Goal: Task Accomplishment & Management: Use online tool/utility

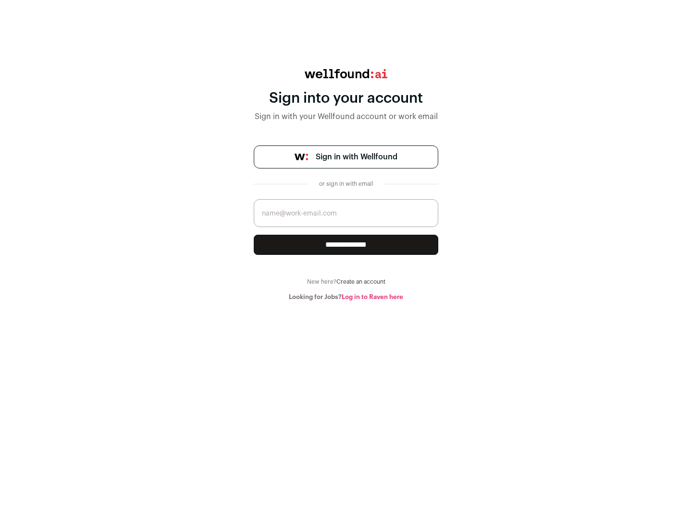
click at [356, 157] on span "Sign in with Wellfound" at bounding box center [357, 157] width 82 height 12
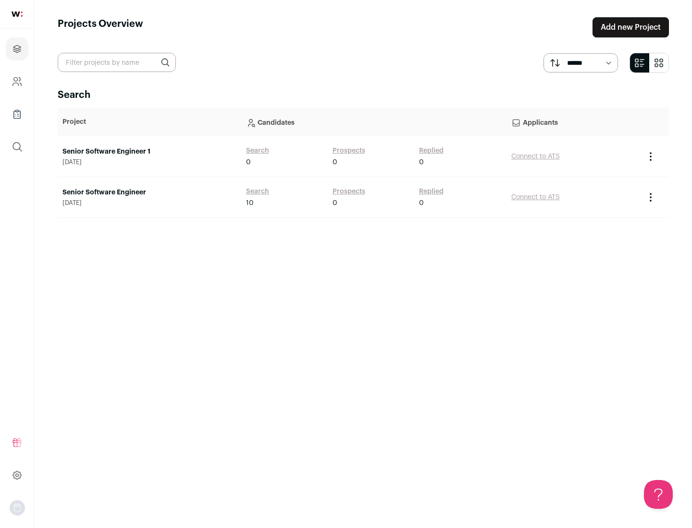
click at [149, 193] on link "Senior Software Engineer" at bounding box center [149, 193] width 174 height 10
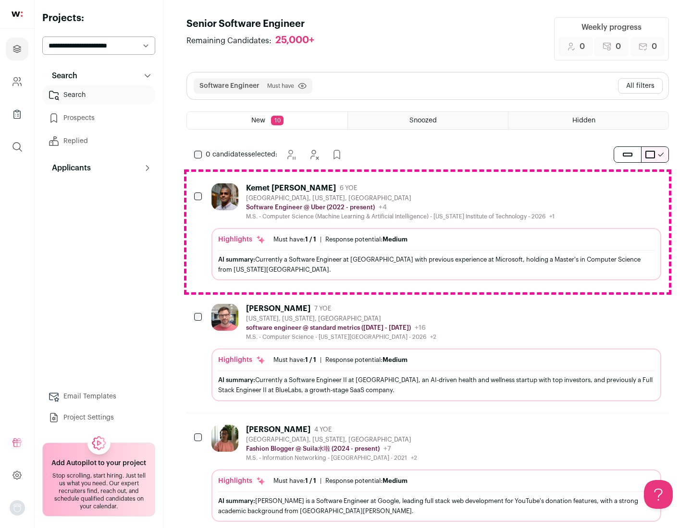
click at [427, 232] on div "Highlights Must have: 1 / 1 How many must haves have been fulfilled? | Response…" at bounding box center [436, 254] width 450 height 52
